Goal: Transaction & Acquisition: Purchase product/service

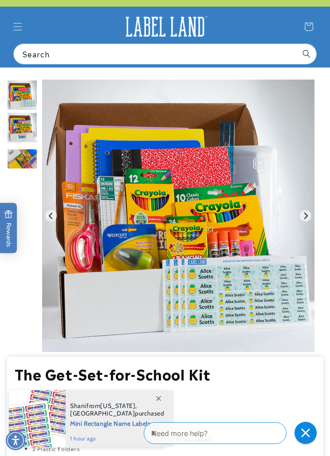
scroll to position [0, 280]
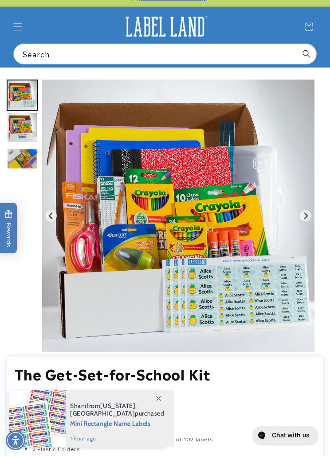
click at [43, 185] on img "Gallery Viewer" at bounding box center [178, 216] width 273 height 272
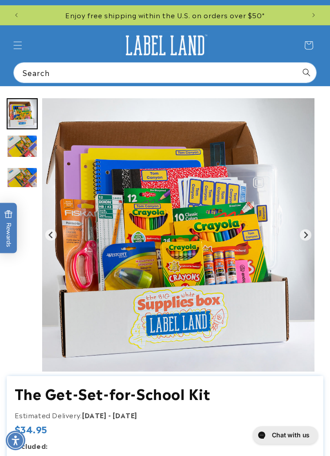
scroll to position [0, 0]
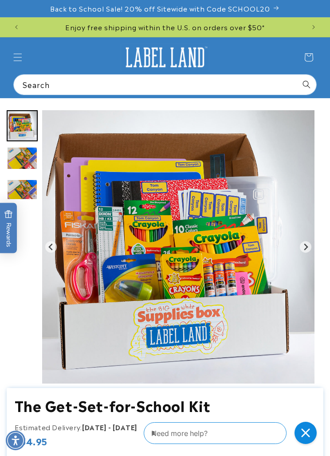
click at [21, 60] on icon "Menu" at bounding box center [17, 57] width 9 height 9
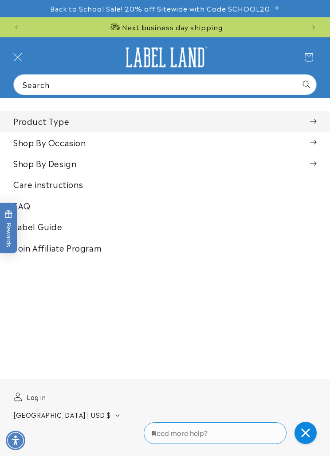
click at [31, 128] on summary "Product Type" at bounding box center [165, 121] width 330 height 20
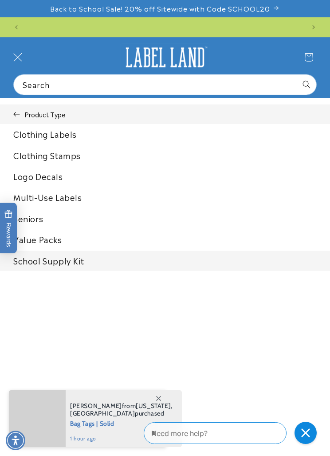
scroll to position [0, 280]
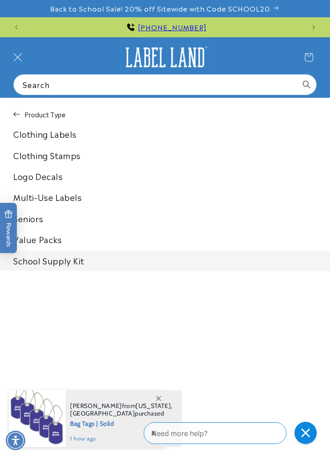
click at [23, 116] on button "Product Type" at bounding box center [165, 114] width 330 height 20
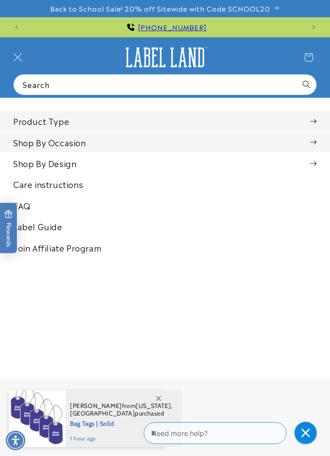
click at [32, 143] on summary "Shop By Occasion" at bounding box center [165, 142] width 330 height 20
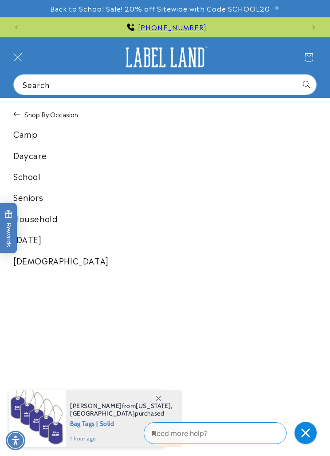
click at [22, 179] on link "School" at bounding box center [165, 176] width 330 height 20
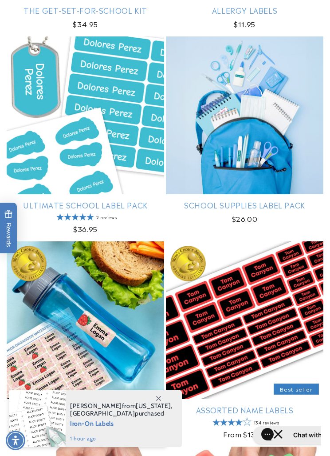
scroll to position [333, 0]
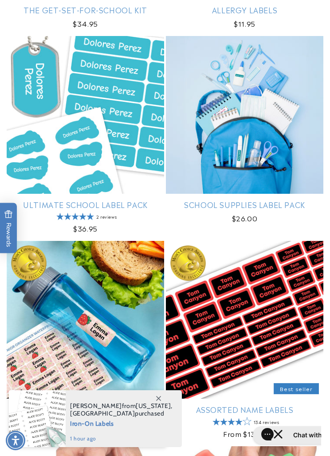
click at [213, 206] on link "School Supplies Label Pack" at bounding box center [245, 204] width 158 height 10
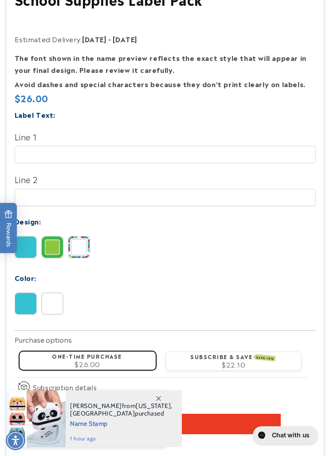
scroll to position [419, 0]
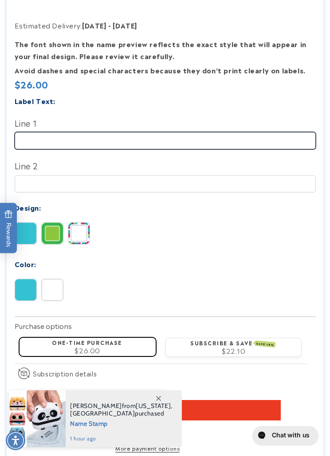
click at [40, 141] on input "Line 1" at bounding box center [166, 140] width 302 height 17
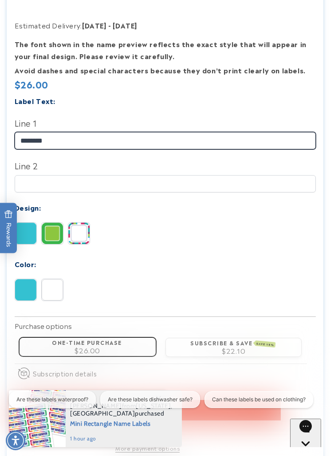
scroll to position [0, 280]
type input "*******"
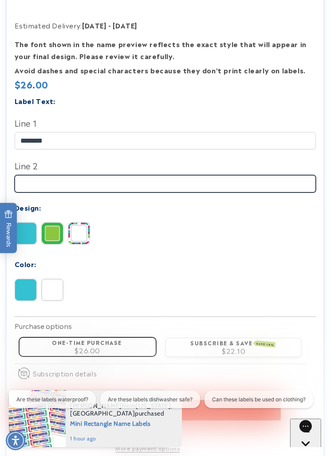
click at [34, 192] on input "Line 2" at bounding box center [166, 183] width 302 height 17
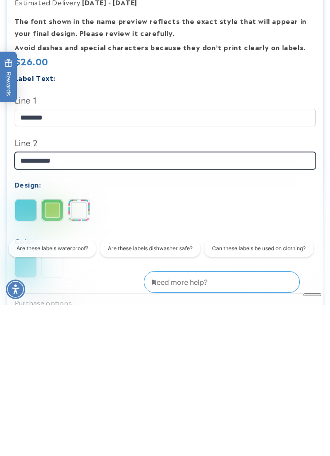
scroll to position [295, 0]
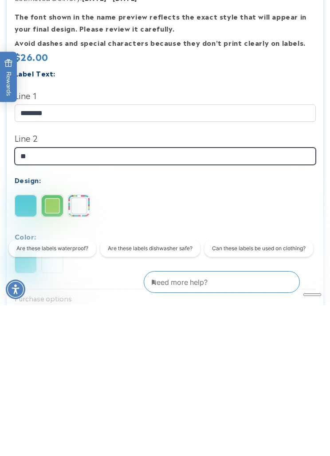
type input "*"
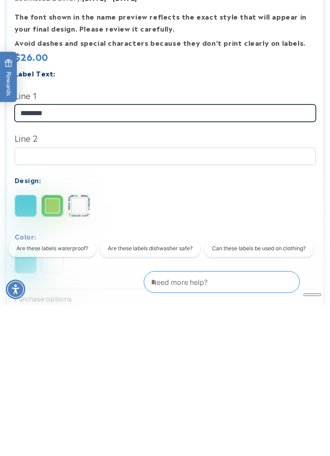
click at [82, 255] on input "*******" at bounding box center [166, 263] width 302 height 17
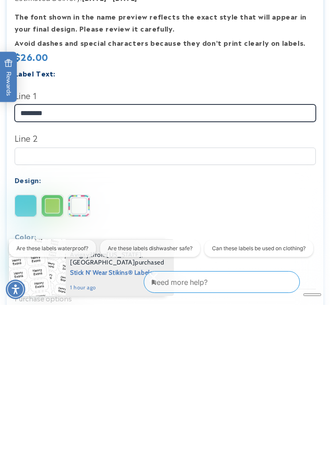
scroll to position [0, 0]
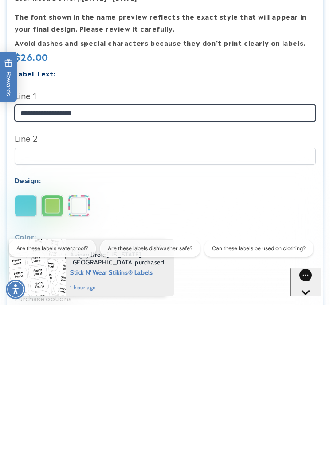
click at [45, 255] on input "**********" at bounding box center [166, 263] width 302 height 17
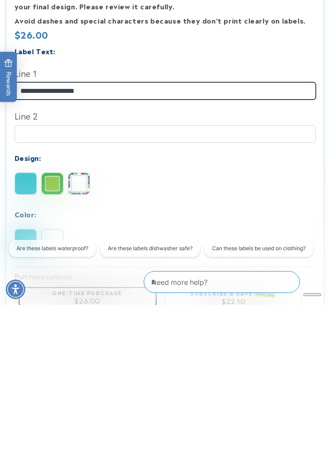
scroll to position [0, 560]
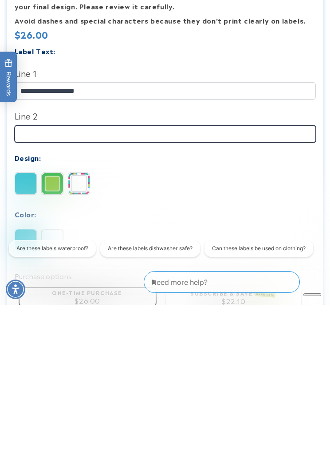
click at [65, 276] on input "Line 2" at bounding box center [166, 284] width 302 height 17
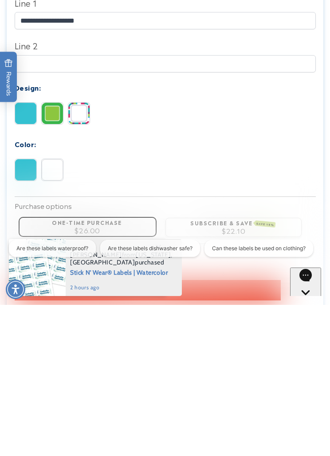
click at [52, 310] on img at bounding box center [52, 320] width 21 height 21
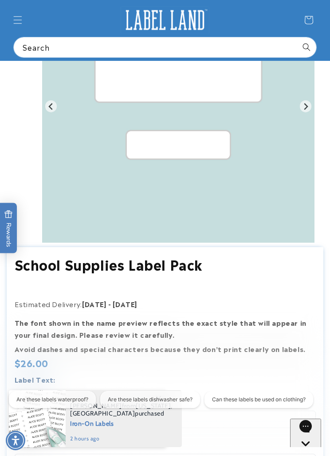
scroll to position [135, 0]
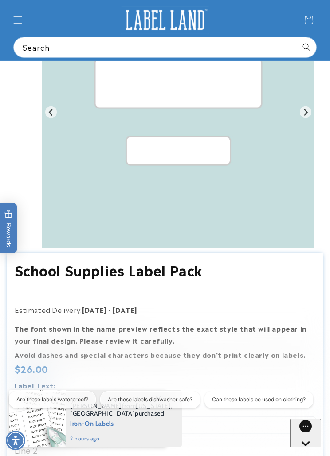
click at [37, 109] on div "Gallery Viewer" at bounding box center [22, 114] width 31 height 277
click at [51, 113] on icon "Previous slide" at bounding box center [51, 111] width 7 height 7
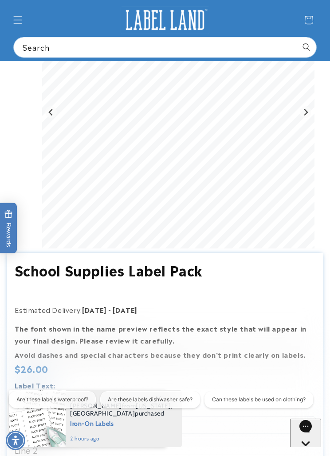
scroll to position [0, 280]
click at [48, 114] on icon "Go to last slide" at bounding box center [51, 111] width 7 height 7
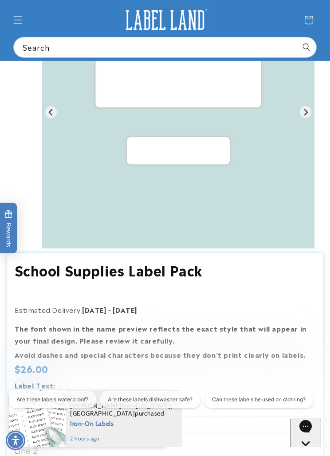
click at [48, 114] on icon "Previous slide" at bounding box center [51, 111] width 7 height 7
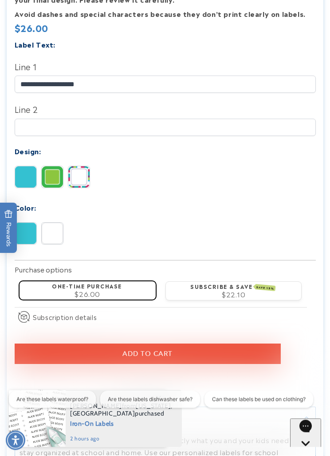
scroll to position [485, 0]
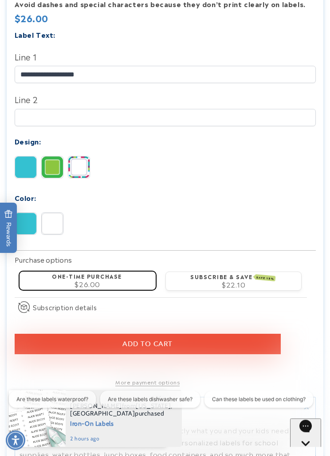
click at [99, 346] on button "Add to cart" at bounding box center [148, 344] width 267 height 20
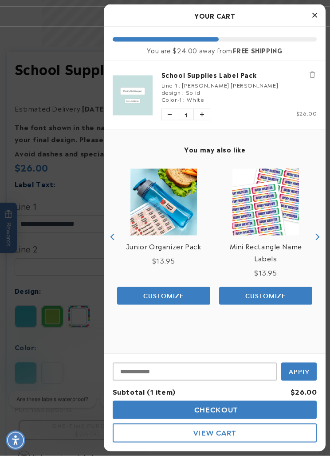
scroll to position [0, 560]
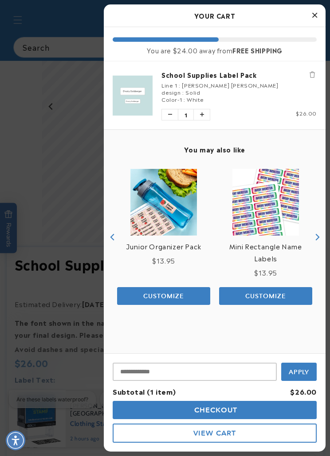
click at [36, 193] on div at bounding box center [165, 228] width 330 height 456
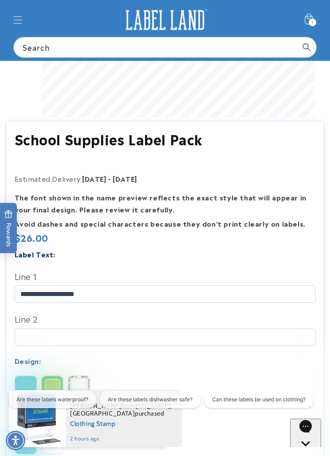
scroll to position [0, 0]
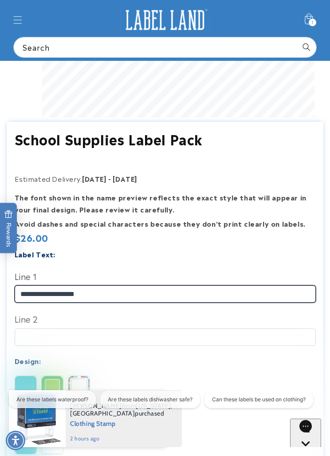
click at [45, 294] on input "**********" at bounding box center [166, 293] width 302 height 17
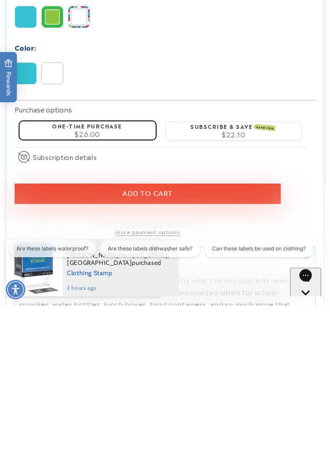
type input "**********"
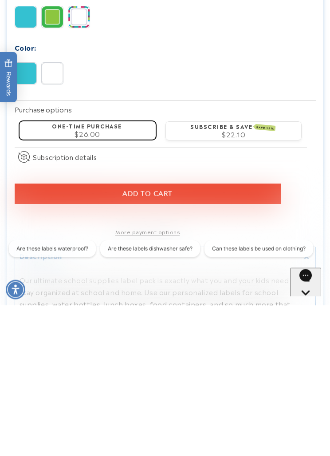
click at [85, 334] on button "Add to cart" at bounding box center [148, 344] width 267 height 20
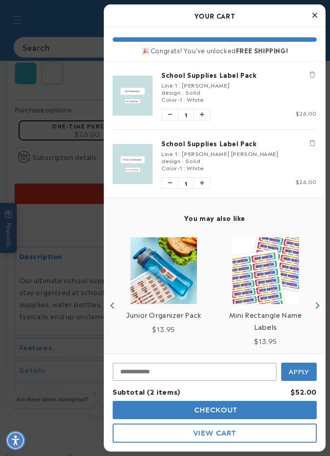
scroll to position [0, 560]
click at [228, 381] on input "Input Discount" at bounding box center [195, 371] width 164 height 18
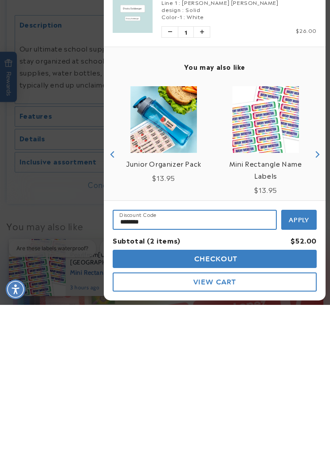
type input "********"
click at [307, 367] on span "Apply" at bounding box center [299, 371] width 21 height 8
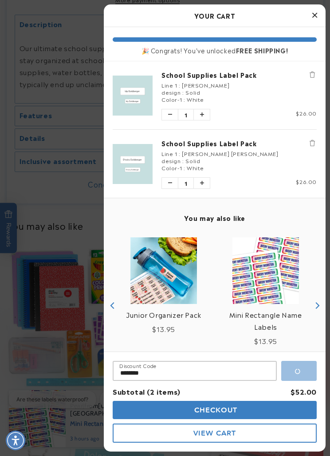
scroll to position [0, 0]
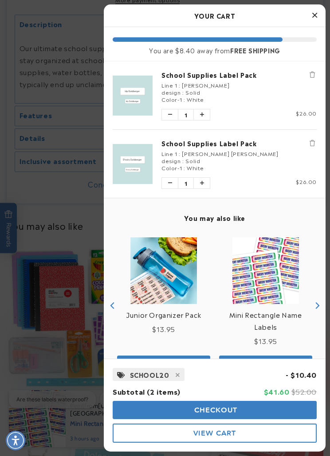
click at [231, 414] on span "Checkout" at bounding box center [215, 410] width 46 height 8
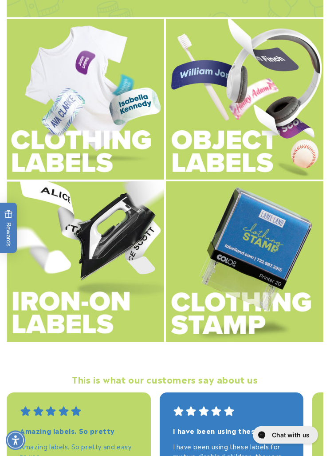
scroll to position [1651, 0]
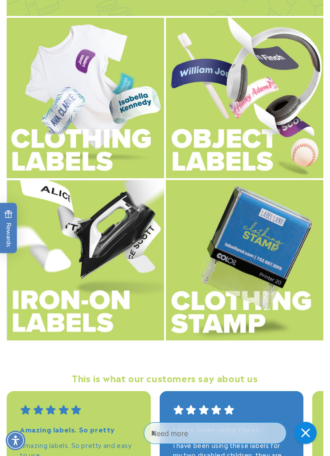
click at [189, 147] on img at bounding box center [245, 98] width 158 height 160
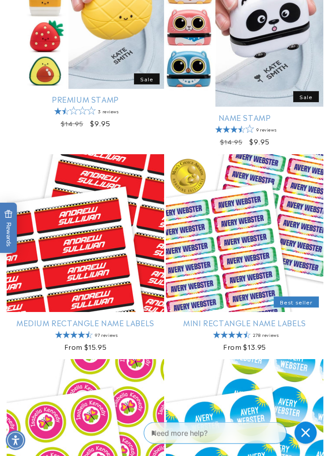
scroll to position [850, 0]
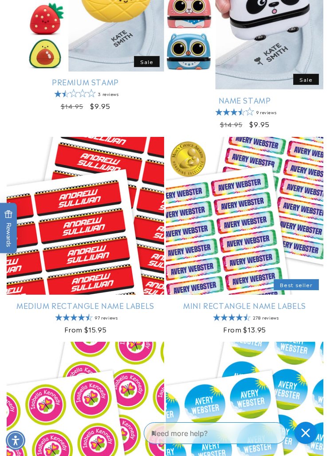
click at [291, 101] on link "Name Stamp" at bounding box center [245, 100] width 158 height 10
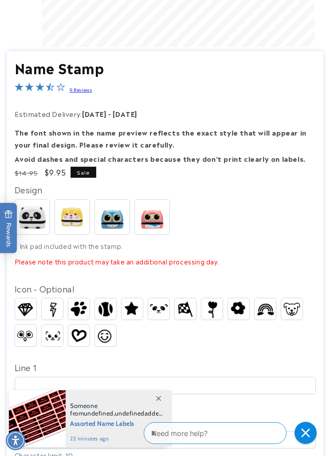
scroll to position [0, 280]
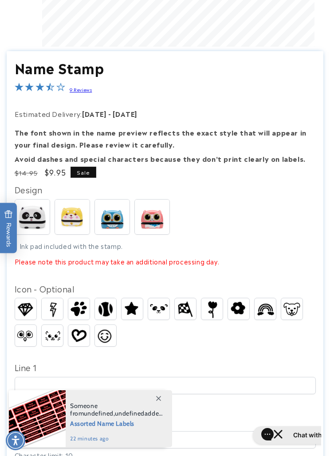
click at [68, 217] on img at bounding box center [72, 216] width 35 height 35
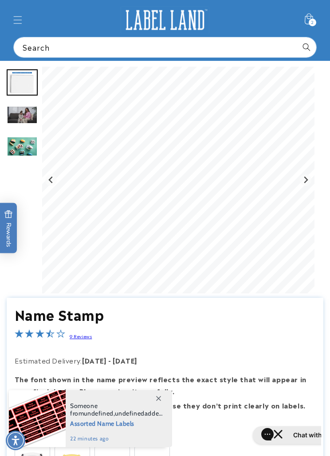
scroll to position [0, 560]
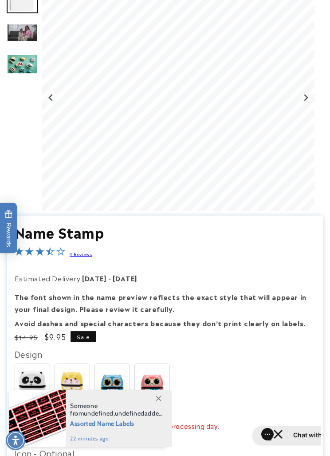
click at [33, 381] on img at bounding box center [32, 381] width 35 height 35
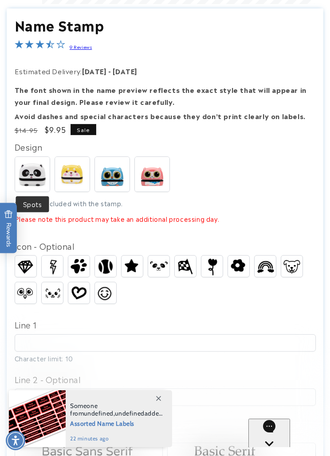
scroll to position [363, 0]
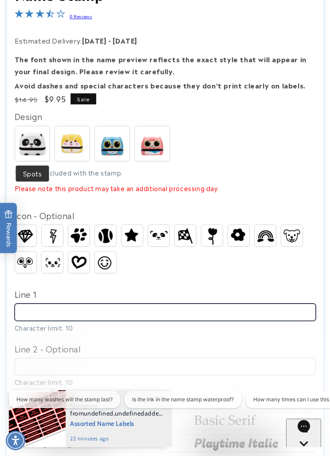
click at [38, 320] on input "Line 1" at bounding box center [166, 311] width 302 height 17
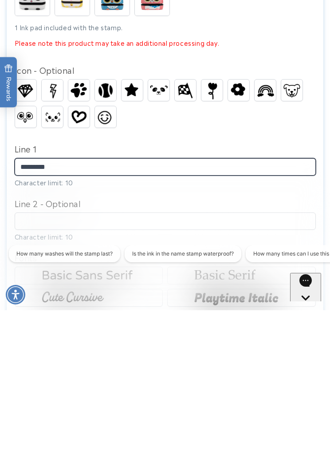
scroll to position [0, 0]
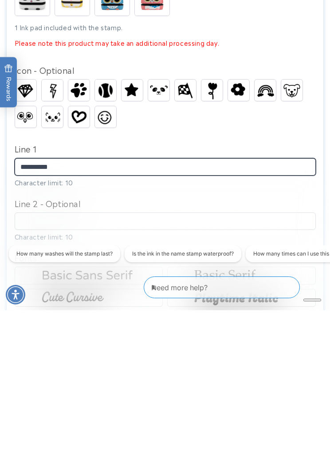
type input "**********"
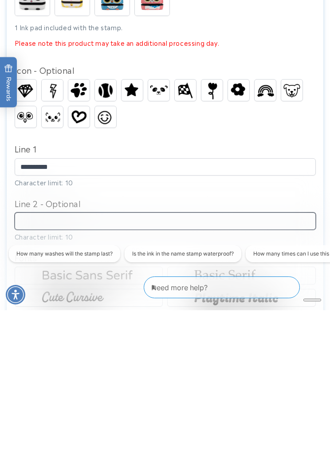
click at [45, 358] on input "Line 2 - Optional" at bounding box center [166, 366] width 302 height 17
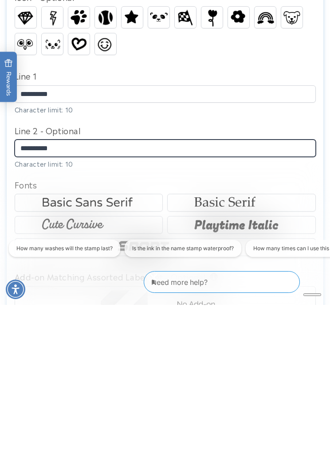
scroll to position [433, 0]
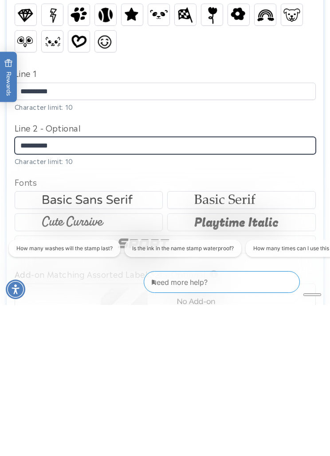
type input "**********"
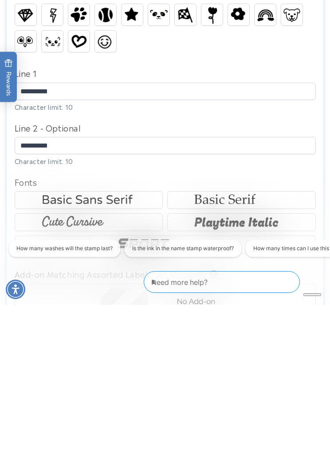
click at [70, 365] on img at bounding box center [88, 373] width 101 height 17
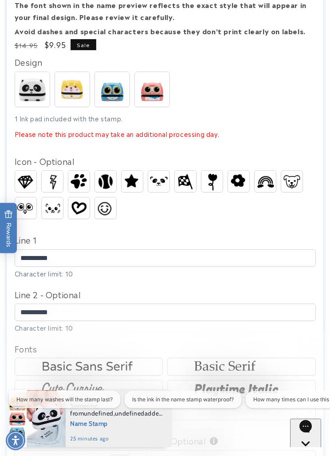
scroll to position [444, 0]
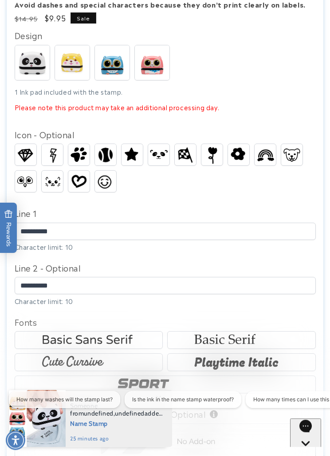
click at [243, 367] on img at bounding box center [241, 362] width 101 height 17
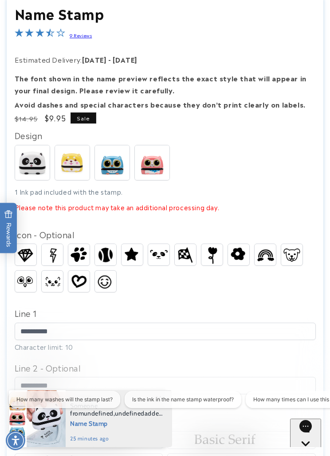
scroll to position [0, 280]
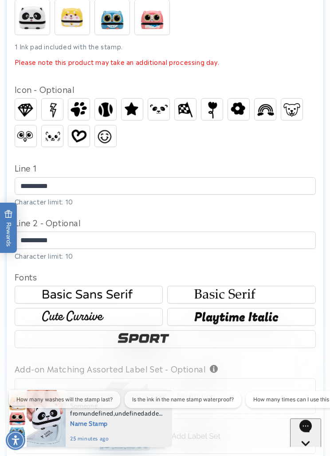
click at [271, 295] on img at bounding box center [241, 295] width 101 height 17
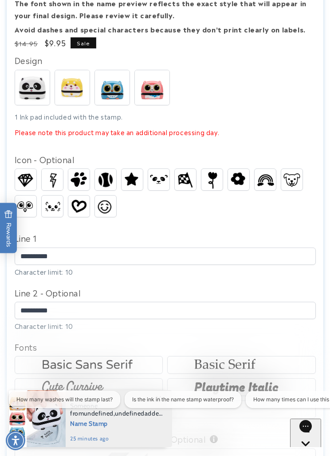
scroll to position [0, 560]
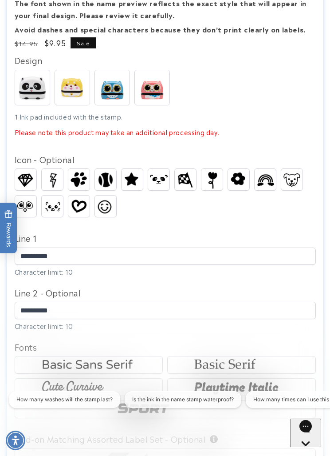
click at [219, 186] on img at bounding box center [211, 179] width 17 height 21
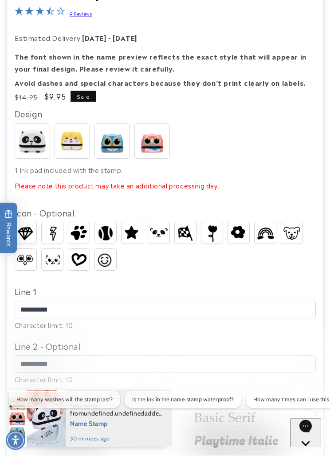
scroll to position [366, 0]
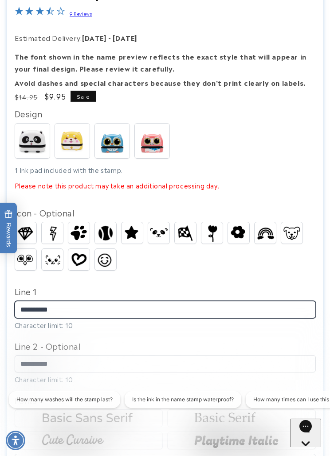
click at [24, 310] on input "**********" at bounding box center [166, 309] width 302 height 17
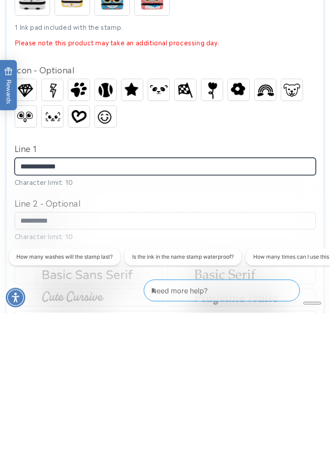
scroll to position [0, 560]
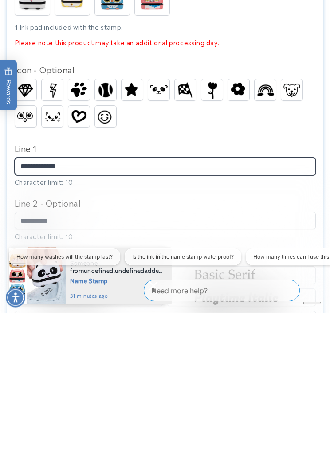
click at [33, 301] on input "**********" at bounding box center [166, 309] width 302 height 17
click at [39, 301] on input "**********" at bounding box center [166, 309] width 302 height 17
click at [36, 301] on input "**********" at bounding box center [166, 309] width 302 height 17
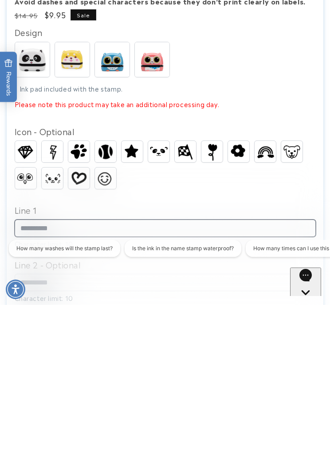
scroll to position [297, 0]
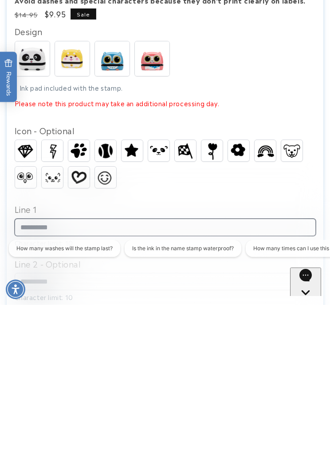
type input "**********"
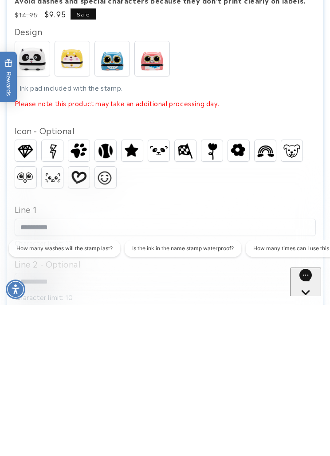
click at [122, 292] on img at bounding box center [132, 301] width 21 height 19
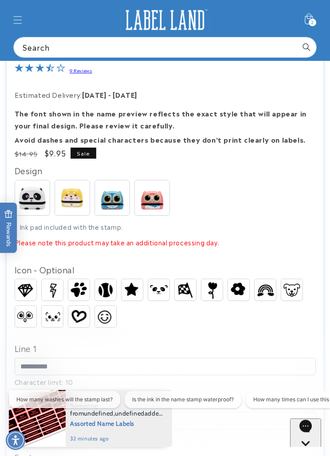
scroll to position [308, 0]
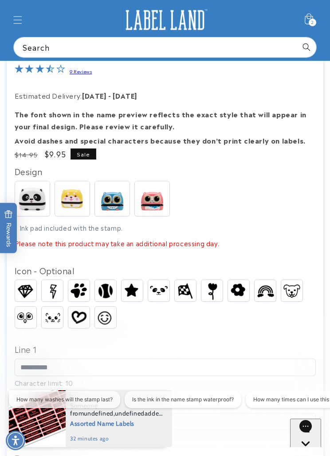
click at [99, 320] on img at bounding box center [105, 317] width 21 height 19
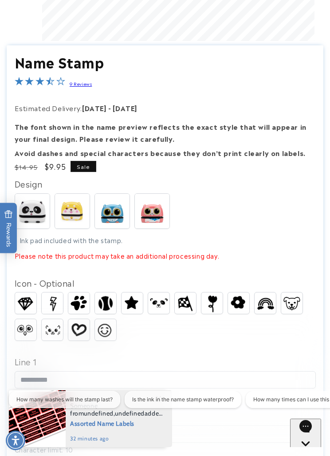
click at [270, 310] on img at bounding box center [265, 303] width 21 height 16
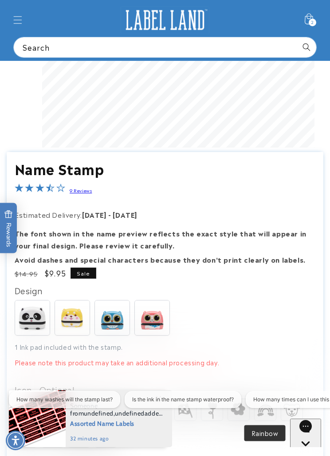
scroll to position [0, 0]
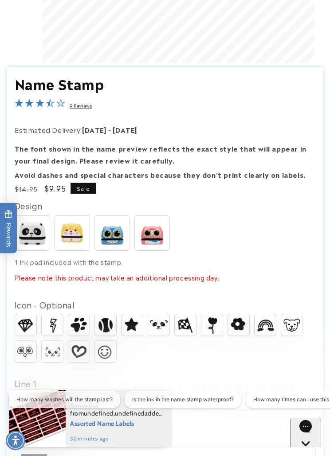
click at [128, 324] on img at bounding box center [132, 324] width 21 height 19
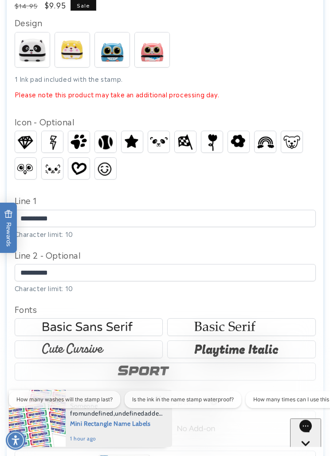
click at [129, 147] on img at bounding box center [132, 142] width 21 height 19
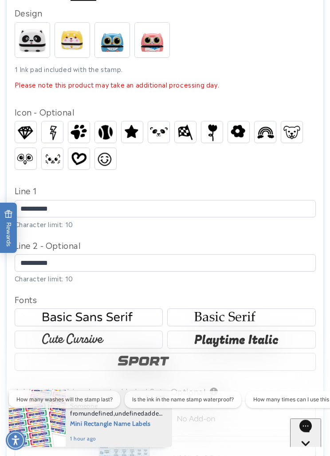
scroll to position [468, 0]
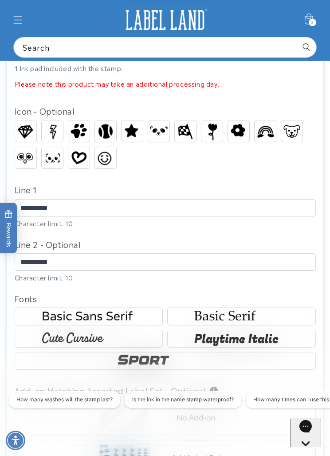
click at [92, 320] on img at bounding box center [88, 316] width 101 height 17
click at [132, 357] on img at bounding box center [165, 360] width 101 height 17
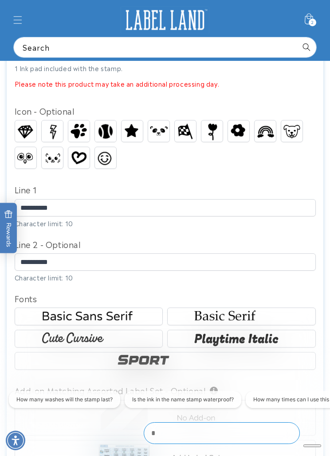
scroll to position [0, 0]
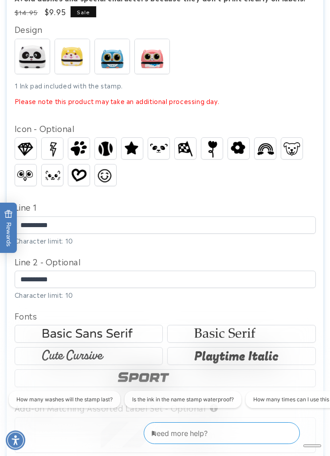
click at [83, 336] on img at bounding box center [88, 334] width 101 height 17
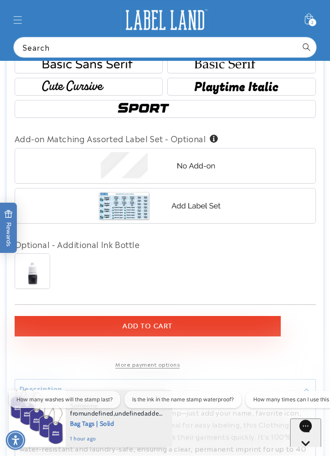
scroll to position [720, 0]
click at [118, 328] on button "Add to cart" at bounding box center [148, 326] width 267 height 20
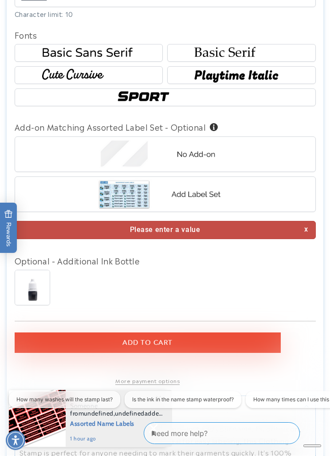
scroll to position [731, 0]
click at [129, 340] on span "Add to cart" at bounding box center [148, 342] width 50 height 8
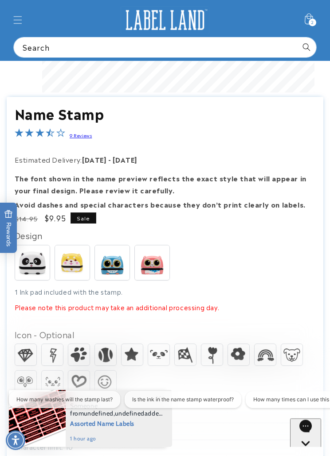
scroll to position [192, 0]
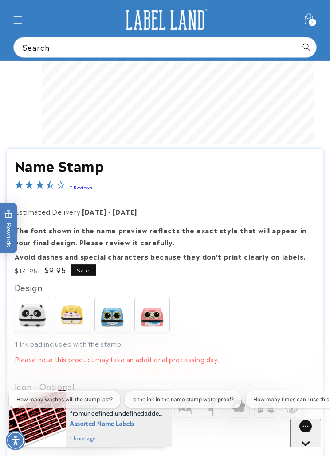
click at [309, 21] on icon at bounding box center [309, 20] width 20 height 20
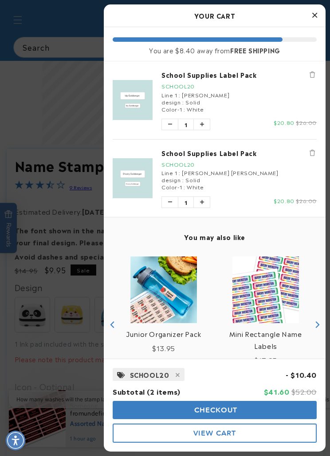
click at [65, 243] on div at bounding box center [165, 228] width 330 height 456
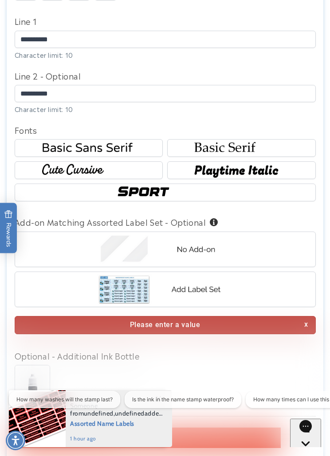
scroll to position [756, 0]
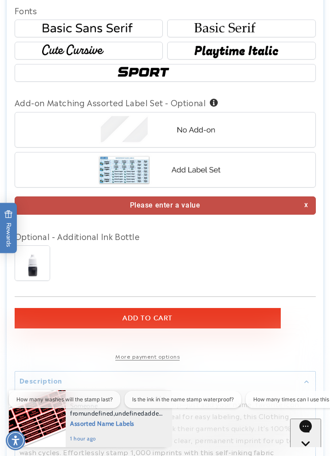
click at [97, 321] on button "Add to cart" at bounding box center [148, 318] width 267 height 20
click at [117, 315] on button "Add to cart" at bounding box center [148, 318] width 267 height 20
click at [103, 322] on button "Add to cart" at bounding box center [148, 318] width 267 height 20
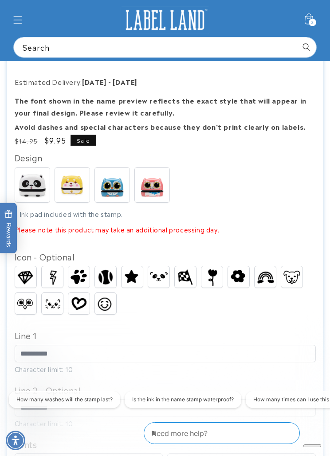
scroll to position [306, 0]
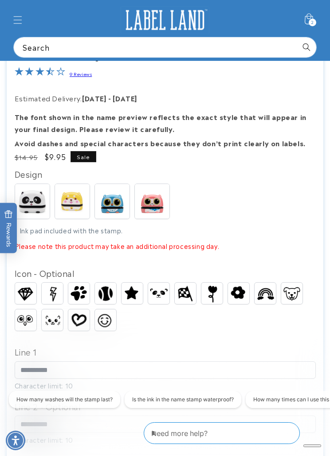
click at [65, 249] on p "Please note this product may take an additional processing day." at bounding box center [166, 245] width 302 height 9
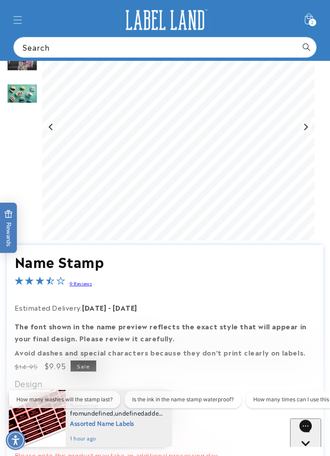
scroll to position [0, 0]
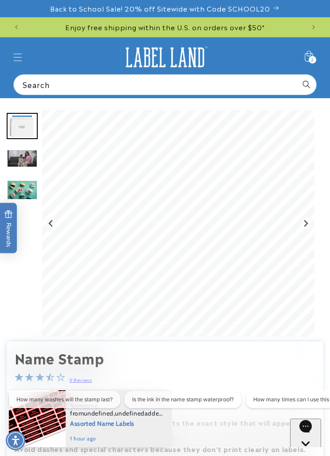
click at [304, 55] on icon at bounding box center [309, 58] width 20 height 20
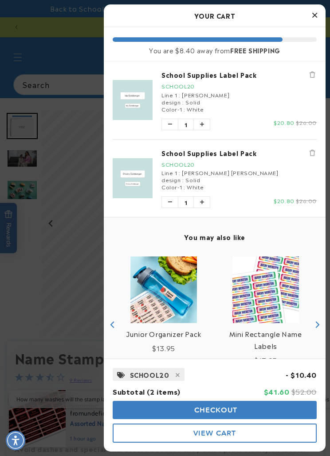
click at [160, 409] on button "Checkout" at bounding box center [215, 410] width 204 height 18
